Goal: Task Accomplishment & Management: Use online tool/utility

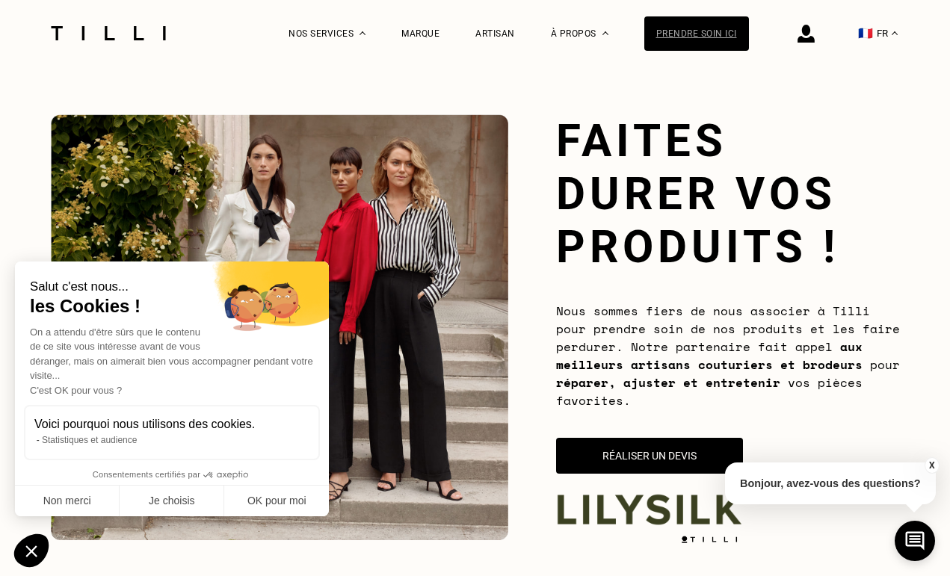
click at [700, 29] on div "Prendre soin ici" at bounding box center [696, 33] width 105 height 34
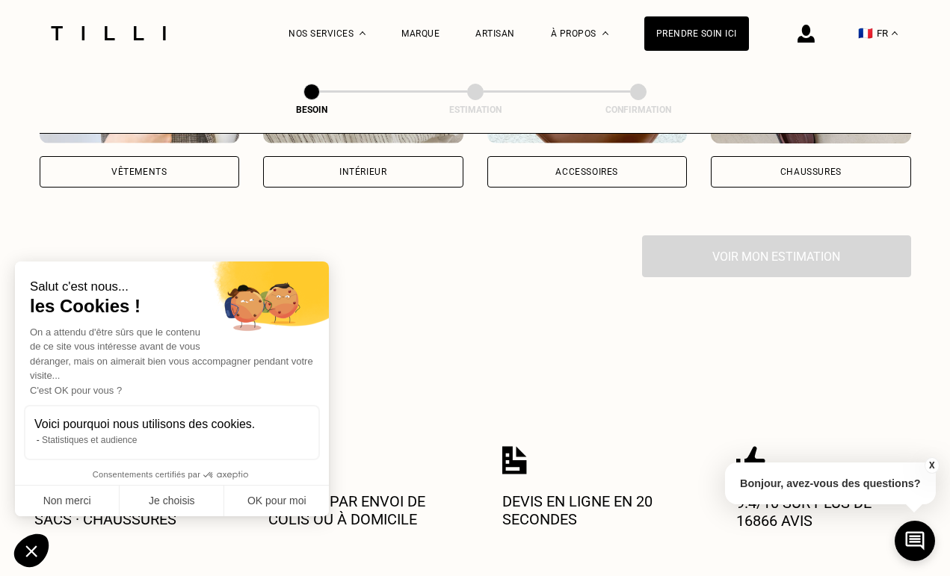
scroll to position [439, 0]
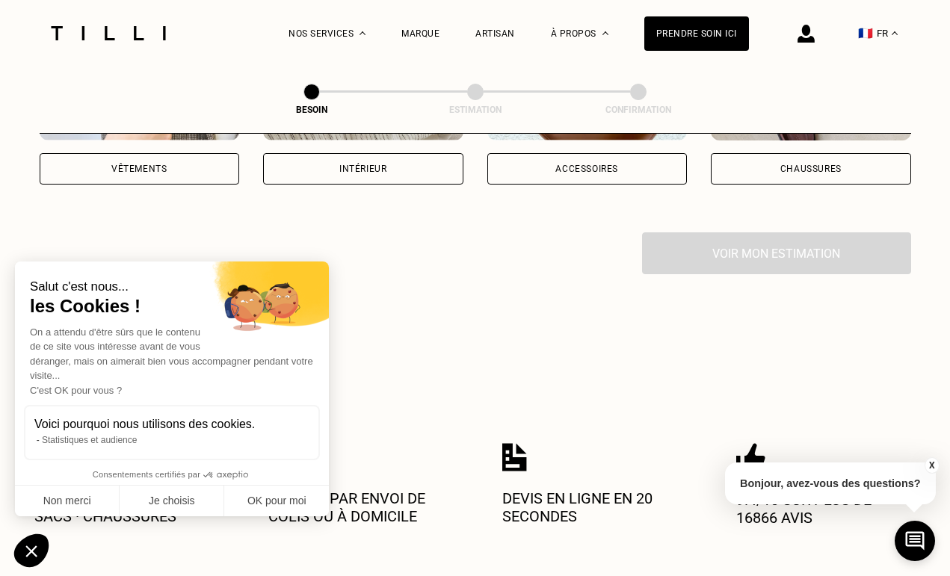
click at [185, 155] on div "Vêtements" at bounding box center [140, 168] width 200 height 31
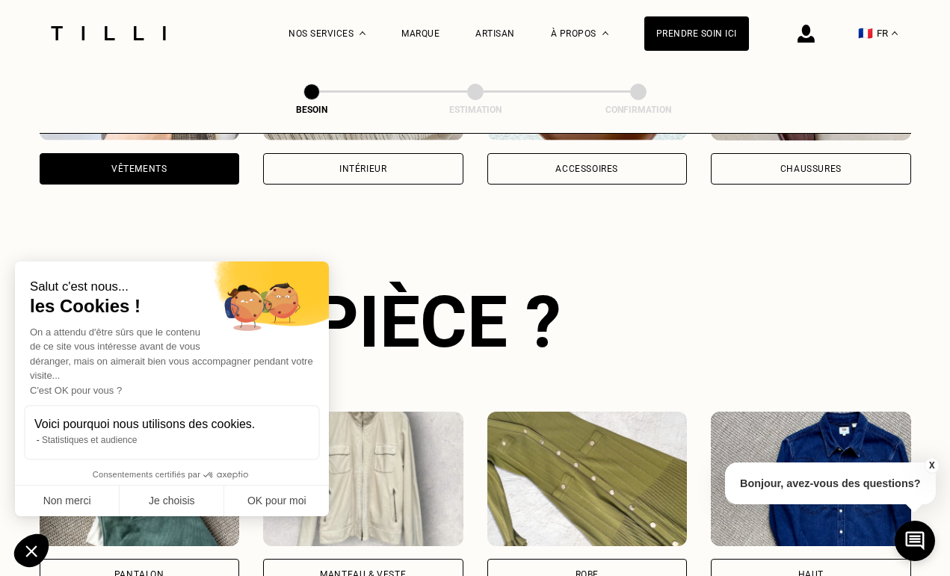
scroll to position [486, 0]
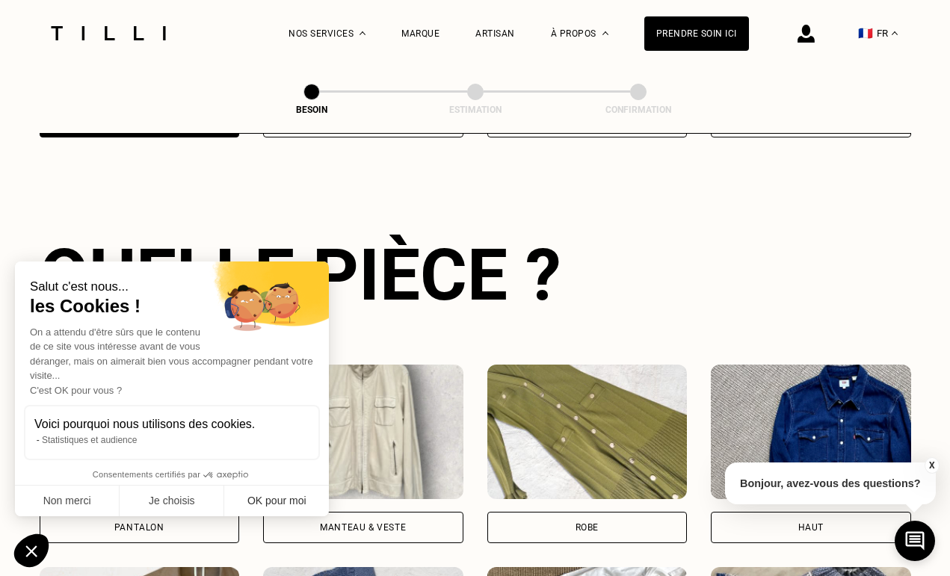
click at [276, 494] on button "OK pour moi" at bounding box center [276, 501] width 105 height 31
checkbox input "true"
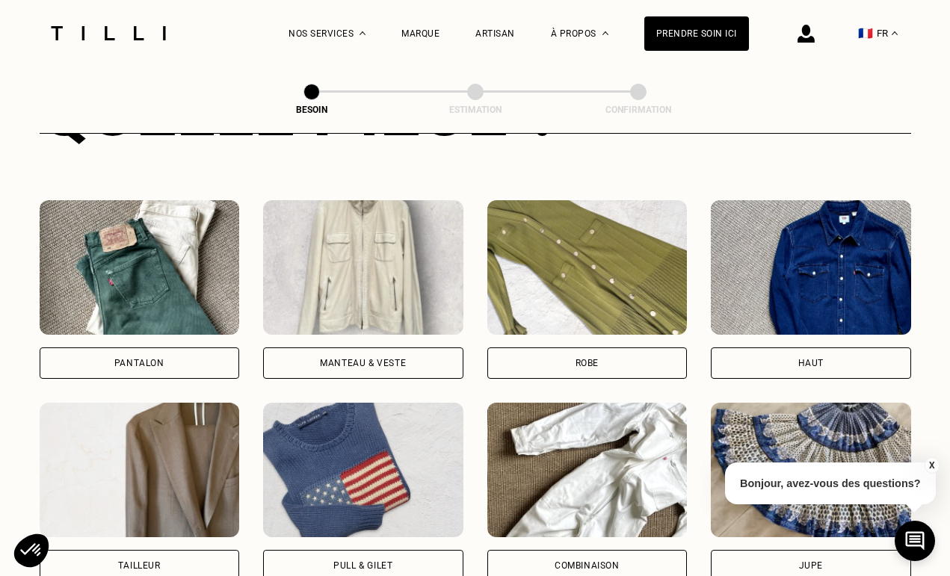
click at [351, 359] on div "Manteau & Veste" at bounding box center [363, 363] width 86 height 9
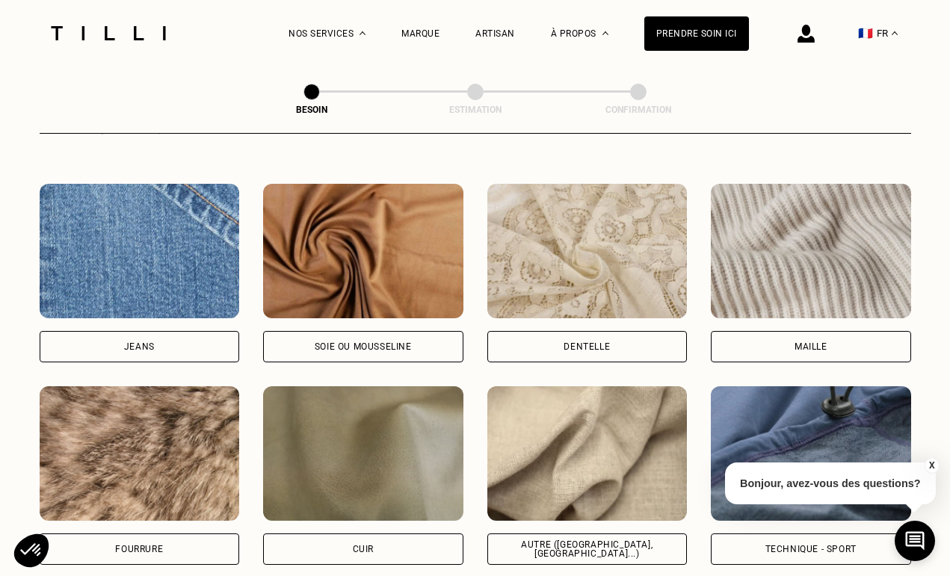
scroll to position [1659, 0]
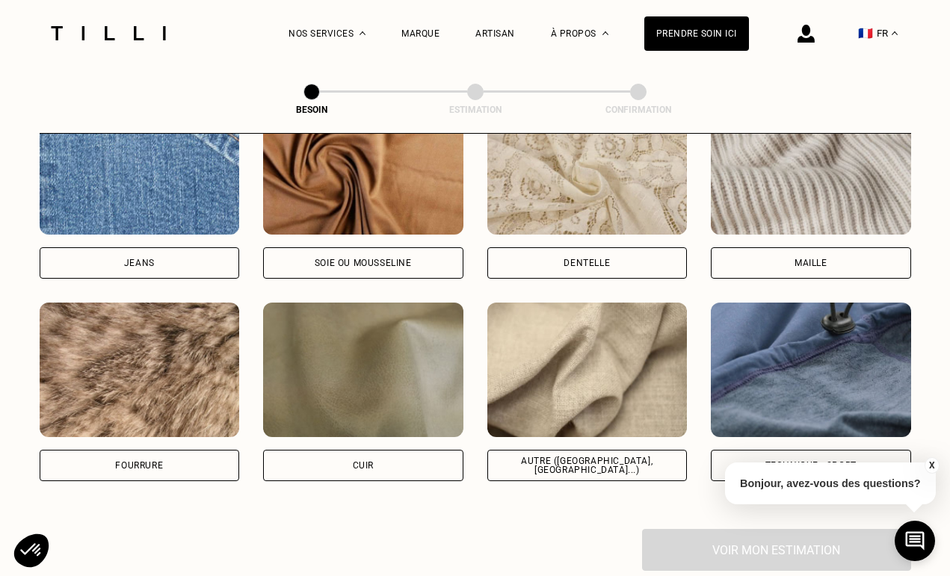
click at [439, 247] on div "Soie ou mousseline" at bounding box center [363, 262] width 200 height 31
select select "FR"
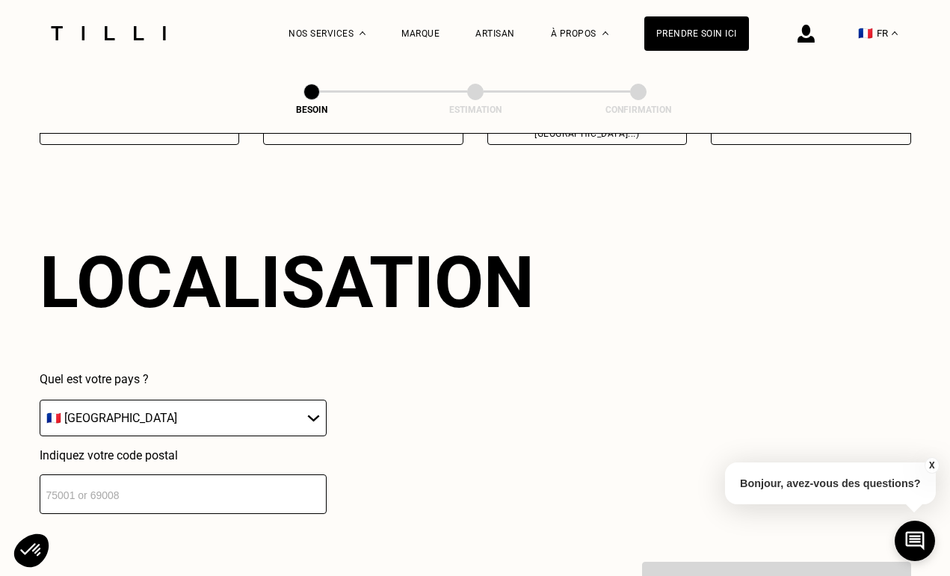
scroll to position [2002, 0]
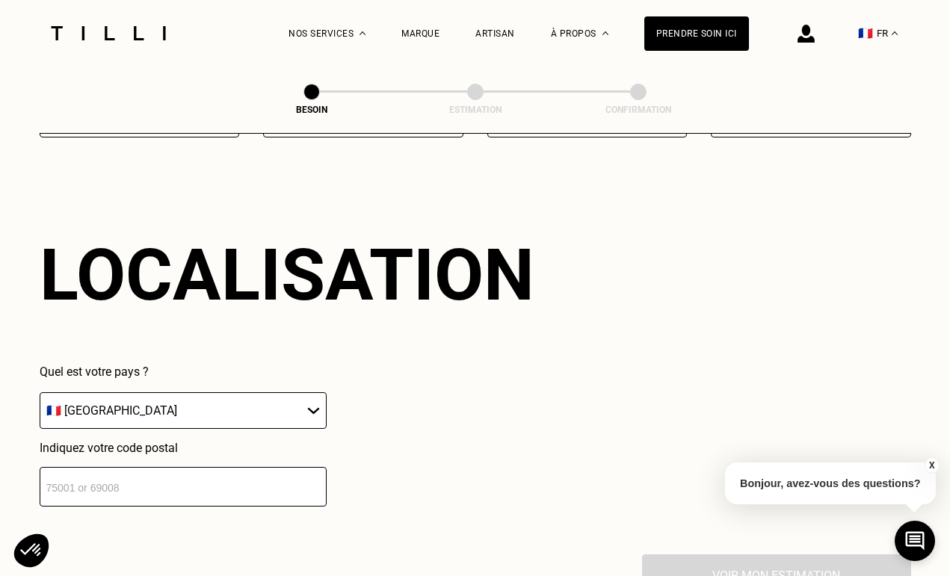
click at [223, 467] on input "number" at bounding box center [183, 487] width 287 height 40
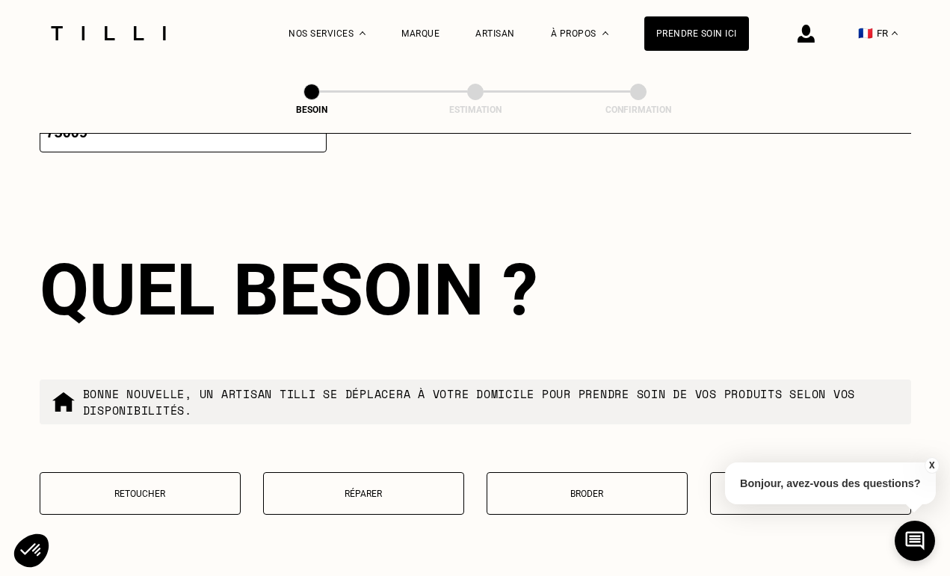
scroll to position [2377, 0]
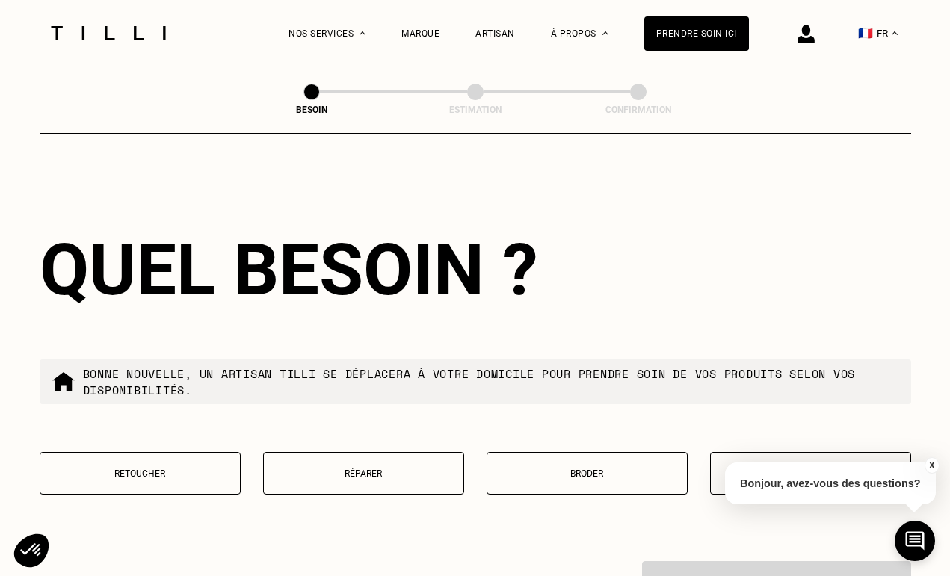
type input "75009"
click at [179, 468] on p "Retoucher" at bounding box center [140, 473] width 185 height 10
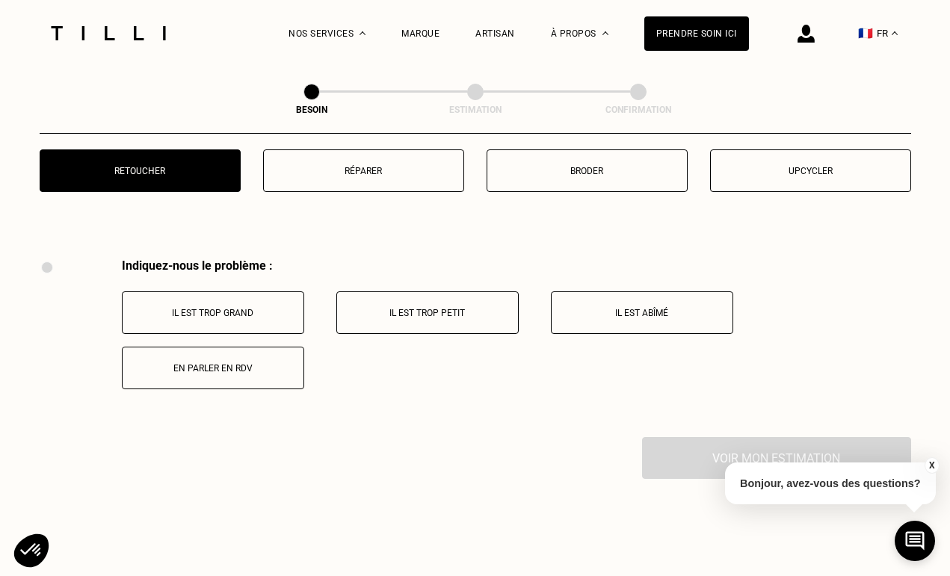
scroll to position [2758, 0]
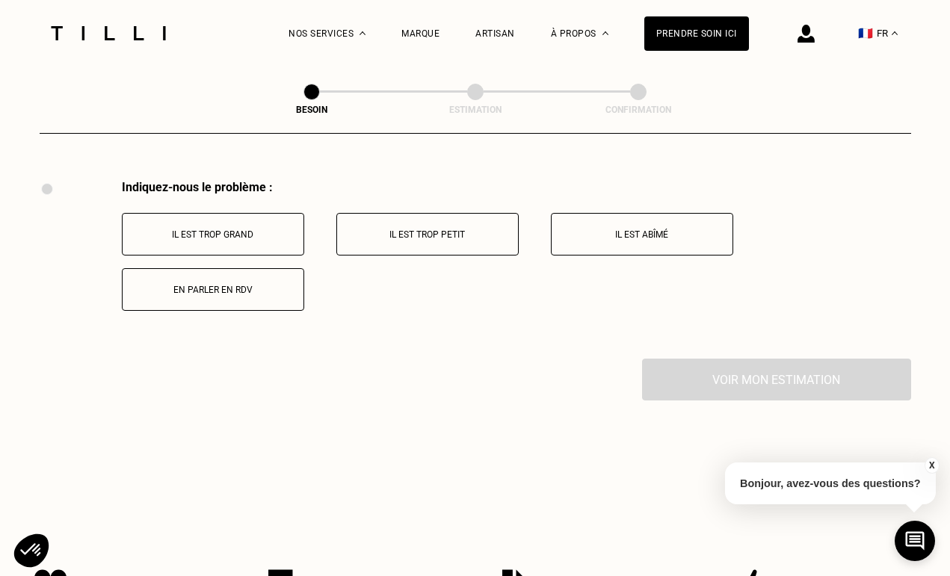
click at [209, 227] on button "Il est trop grand" at bounding box center [213, 234] width 182 height 43
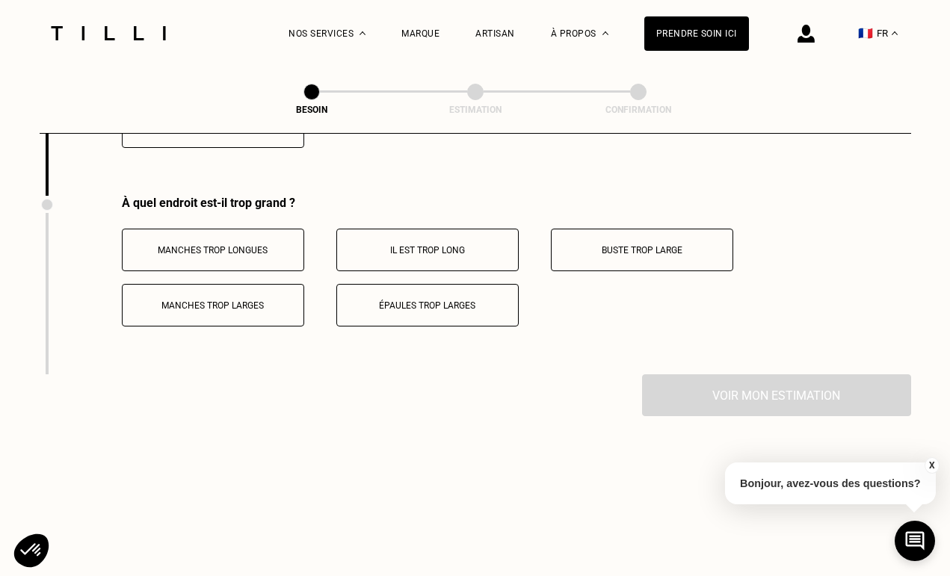
scroll to position [2936, 0]
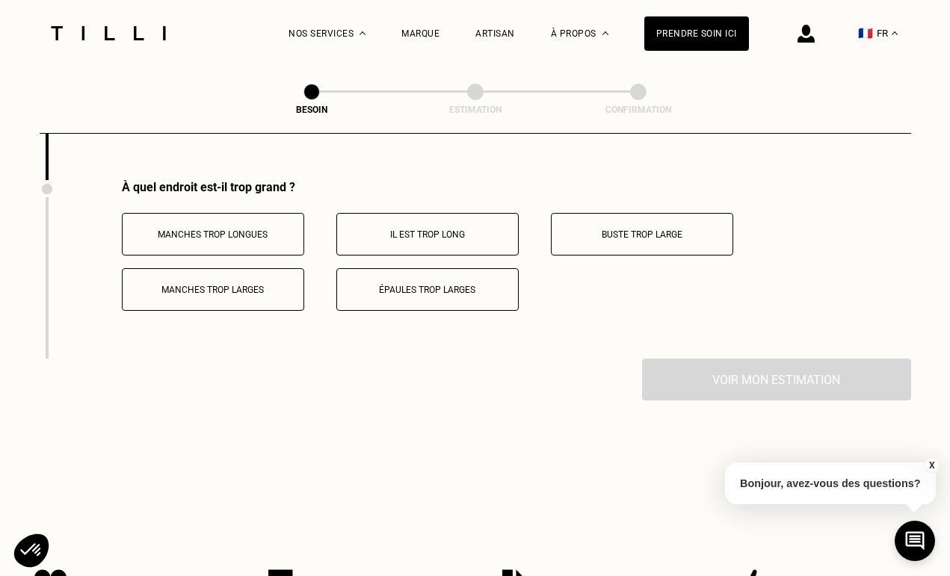
click at [269, 229] on p "Manches trop longues" at bounding box center [213, 234] width 166 height 10
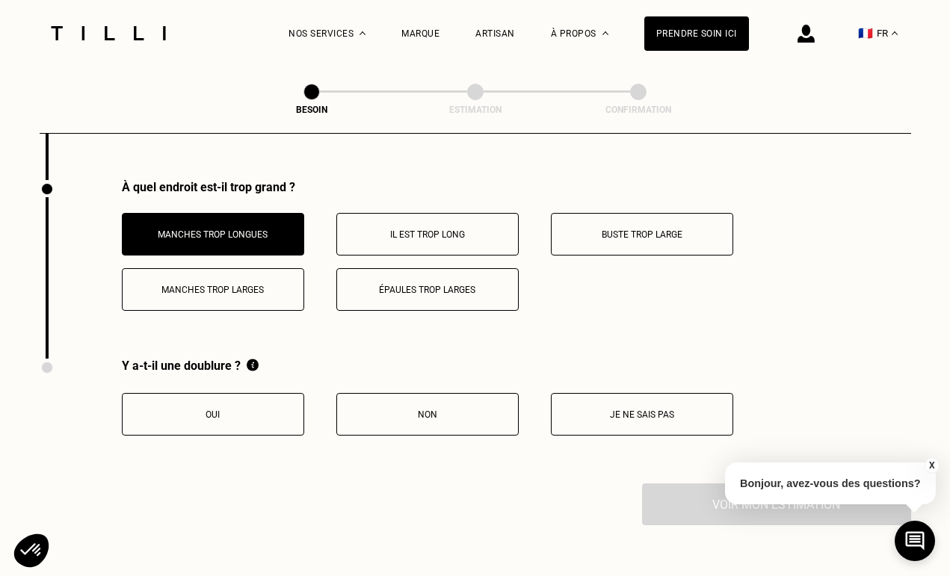
click at [438, 238] on button "Il est trop long" at bounding box center [427, 234] width 182 height 43
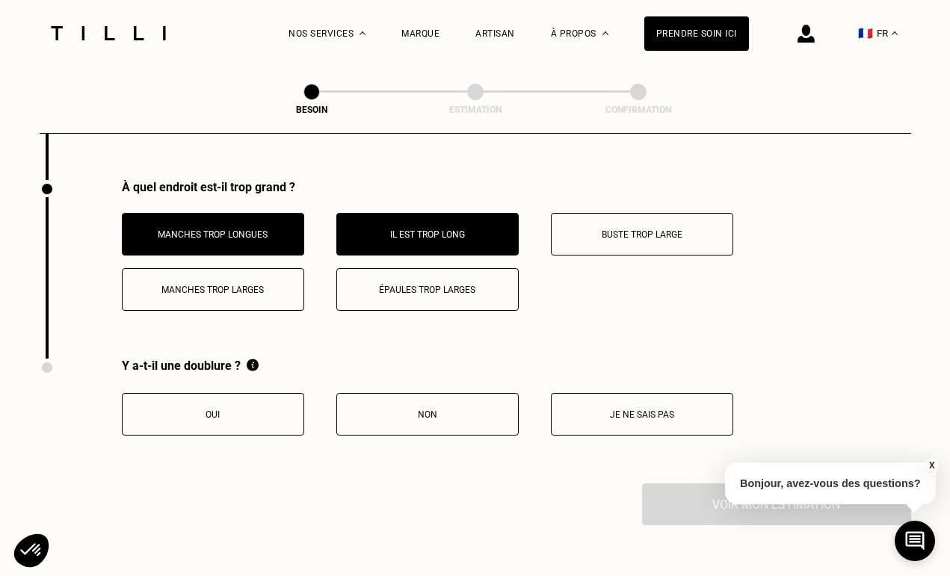
click at [259, 409] on p "Oui" at bounding box center [213, 414] width 166 height 10
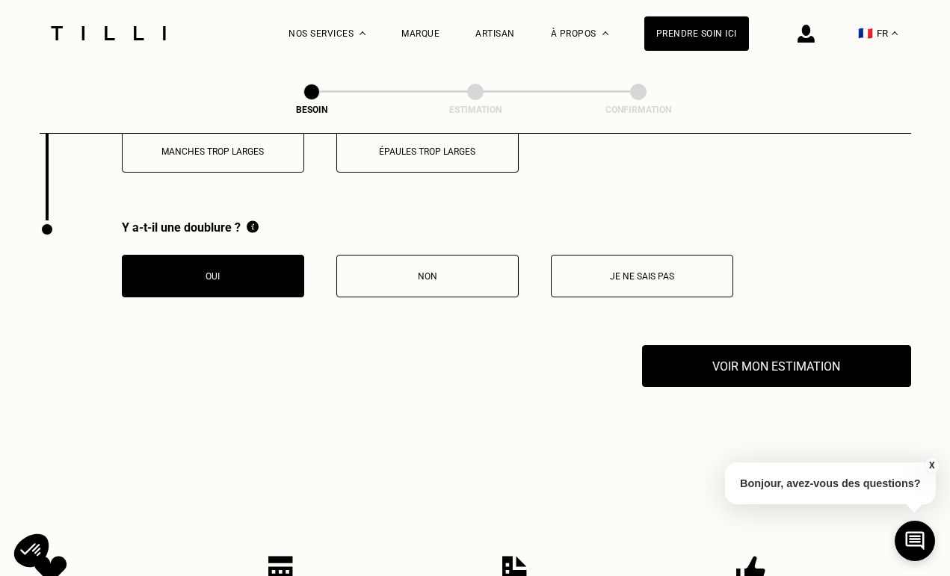
scroll to position [3103, 0]
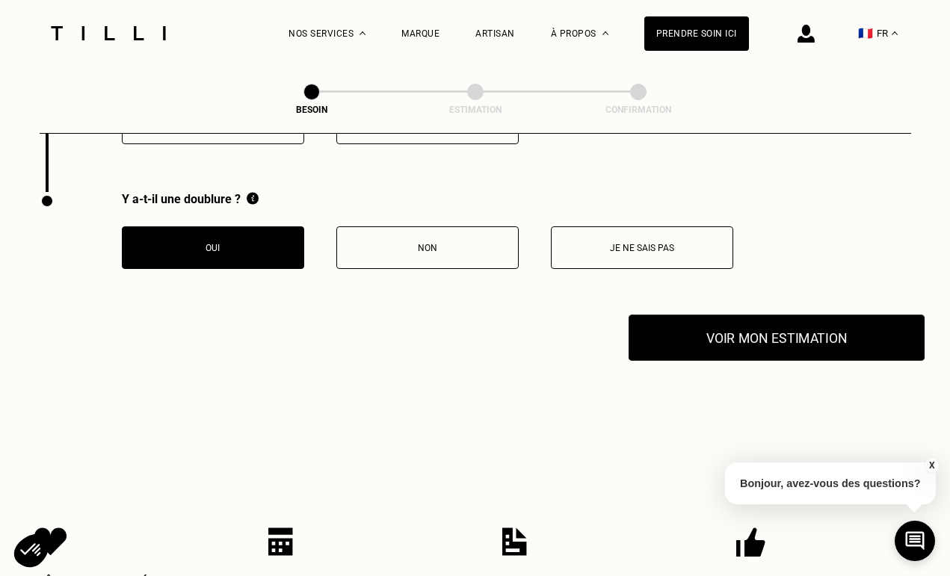
click at [760, 328] on button "Voir mon estimation" at bounding box center [776, 338] width 296 height 46
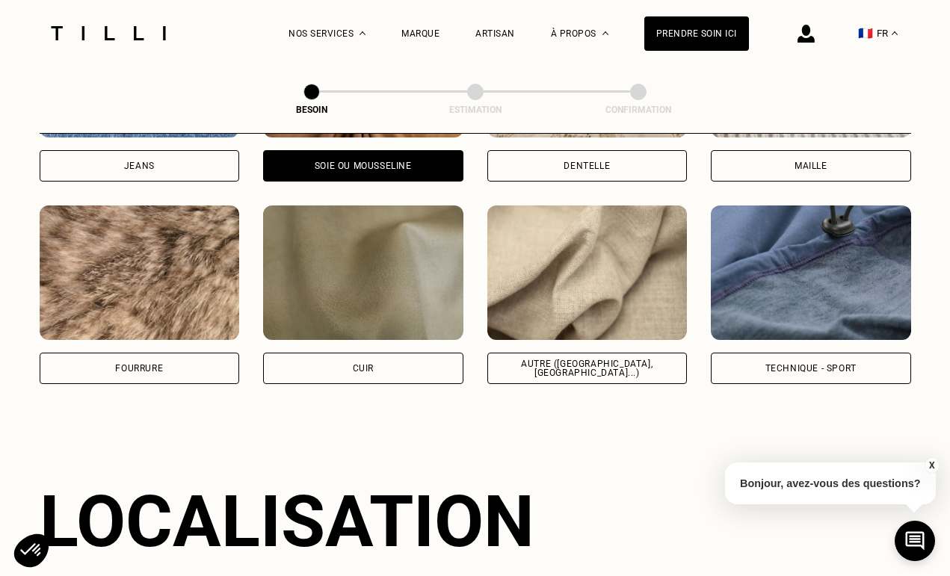
scroll to position [1715, 0]
